Goal: Check status: Check status

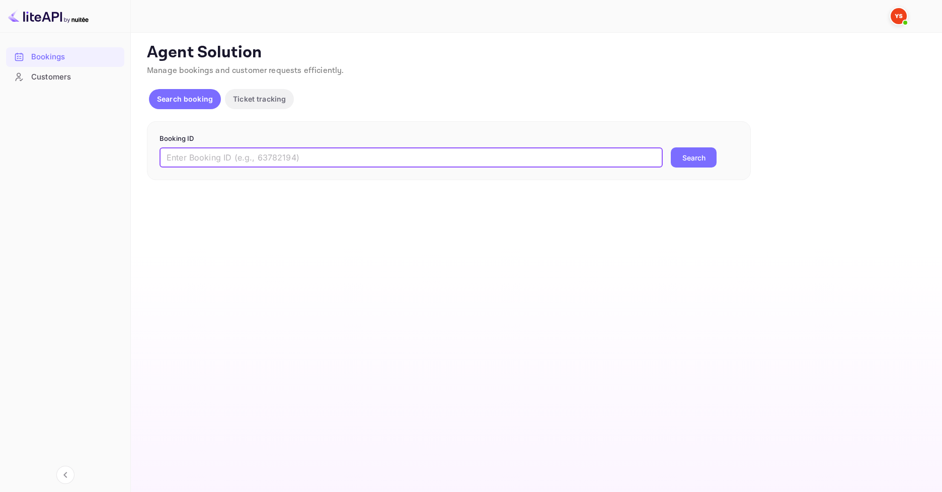
click at [417, 162] on input "text" at bounding box center [411, 158] width 503 height 20
paste input "8509849"
type input "8509849"
click at [678, 157] on button "Search" at bounding box center [694, 158] width 46 height 20
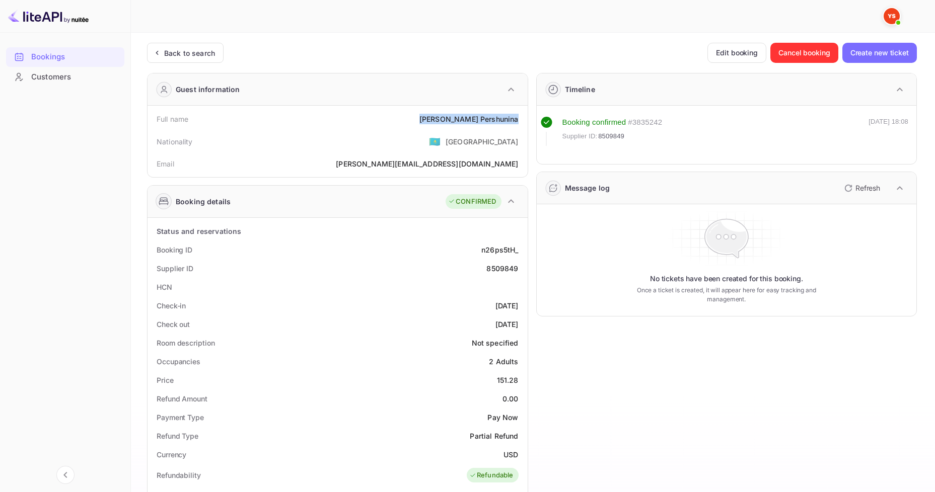
drag, startPoint x: 454, startPoint y: 115, endPoint x: 522, endPoint y: 114, distance: 68.0
click at [522, 114] on div "Full name [PERSON_NAME]" at bounding box center [338, 119] width 372 height 19
copy div "[PERSON_NAME]"
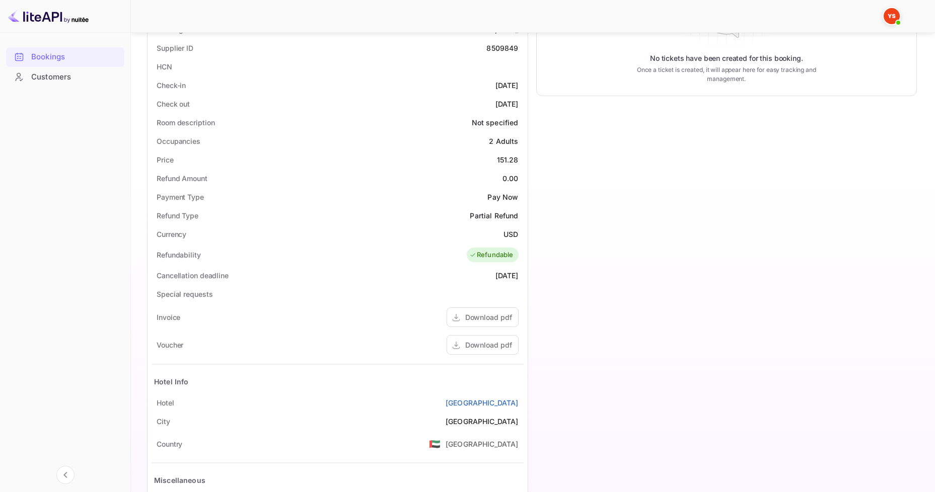
scroll to position [252, 0]
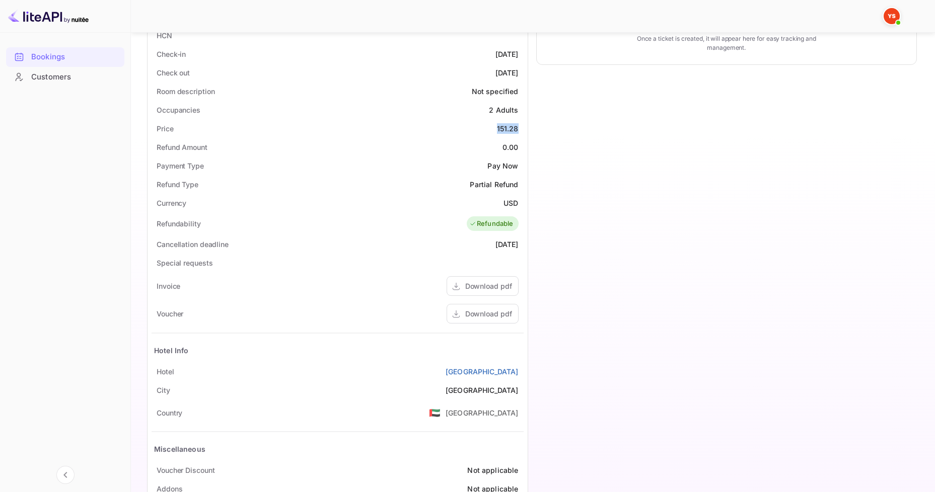
drag, startPoint x: 491, startPoint y: 127, endPoint x: 523, endPoint y: 127, distance: 31.2
click at [523, 127] on div "Price 151.28" at bounding box center [338, 128] width 372 height 19
copy div "151.28"
